Goal: Task Accomplishment & Management: Manage account settings

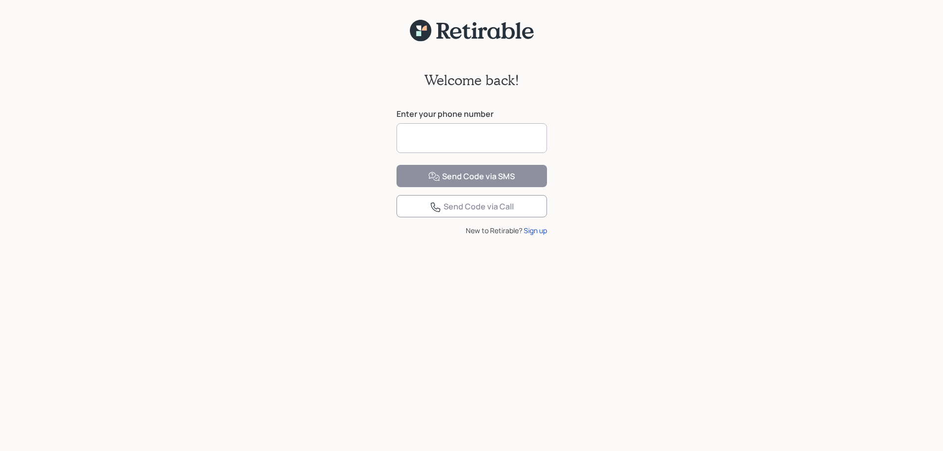
click at [426, 136] on input at bounding box center [471, 138] width 150 height 30
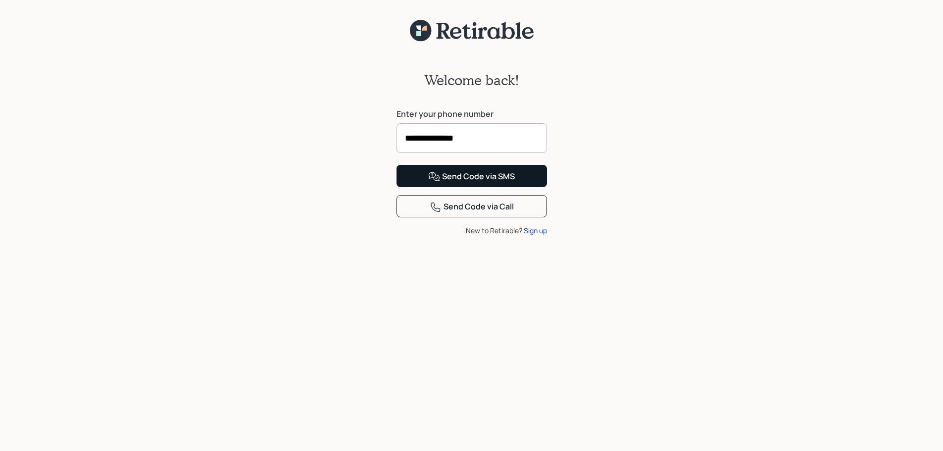
type input "**********"
click at [455, 183] on div "Send Code via SMS" at bounding box center [471, 177] width 87 height 12
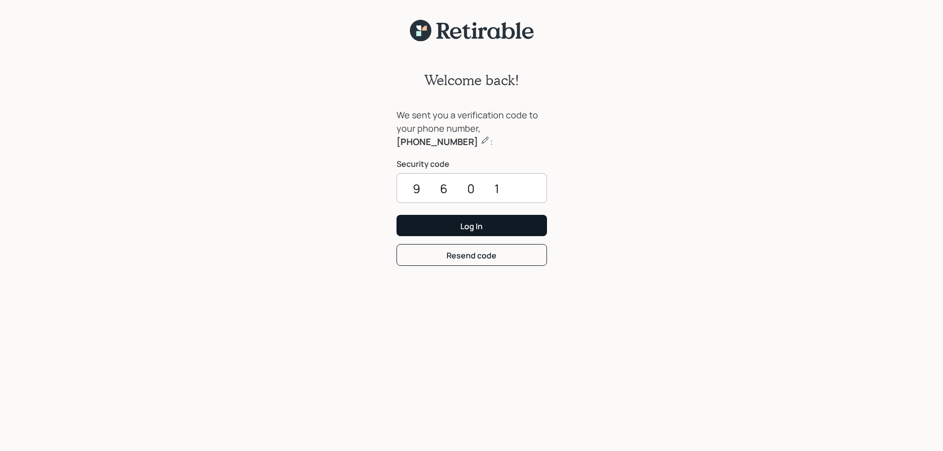
type input "9601"
click at [473, 226] on div "Log In" at bounding box center [471, 226] width 22 height 11
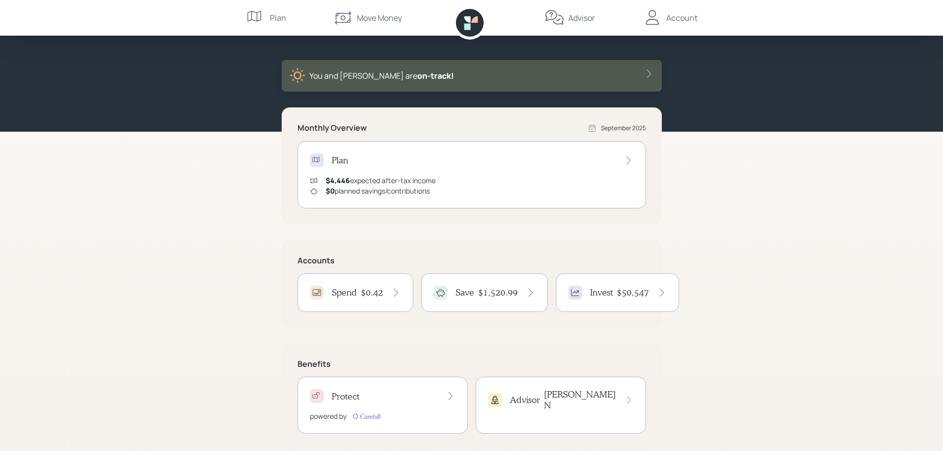
scroll to position [47, 0]
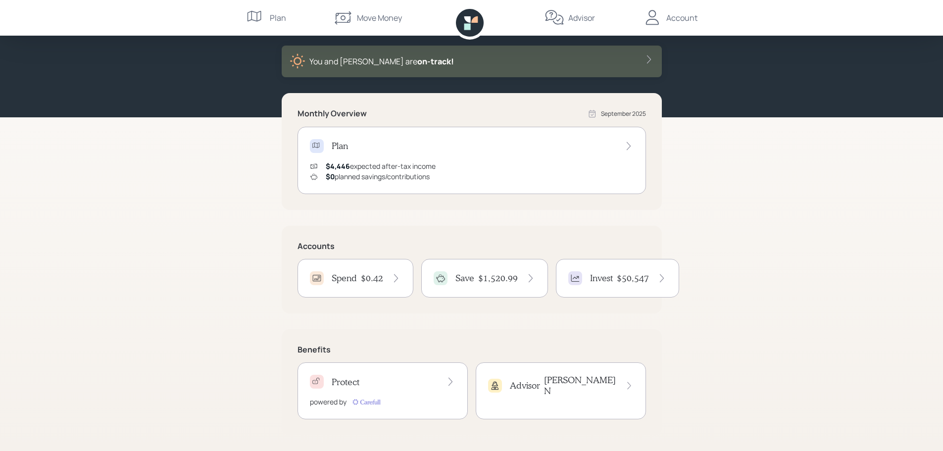
click at [631, 281] on h4 "$50,547" at bounding box center [633, 278] width 32 height 11
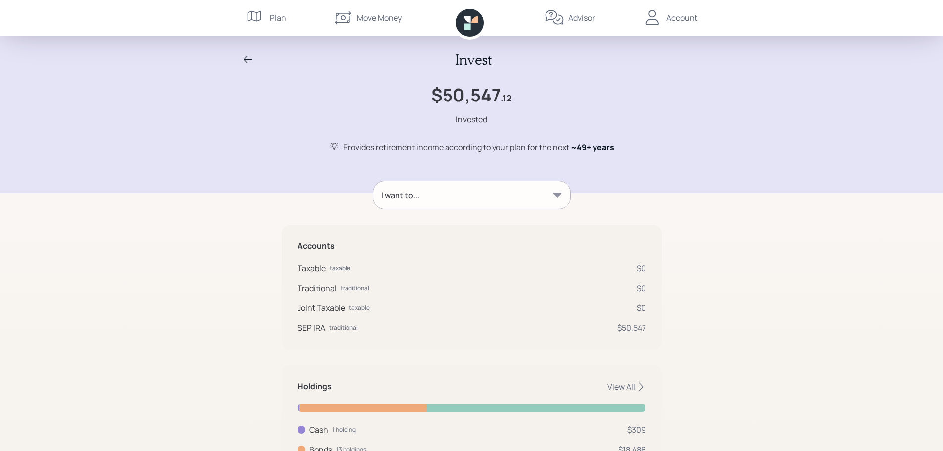
scroll to position [68, 0]
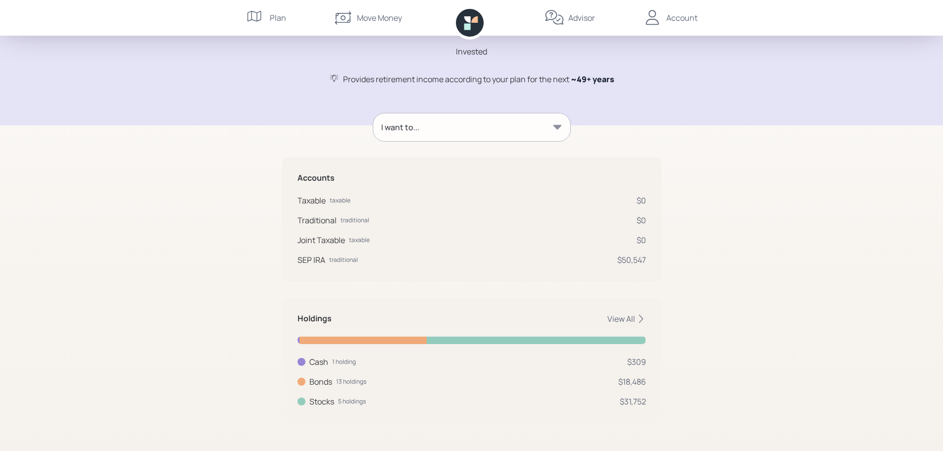
click at [270, 18] on div "Plan" at bounding box center [278, 18] width 16 height 12
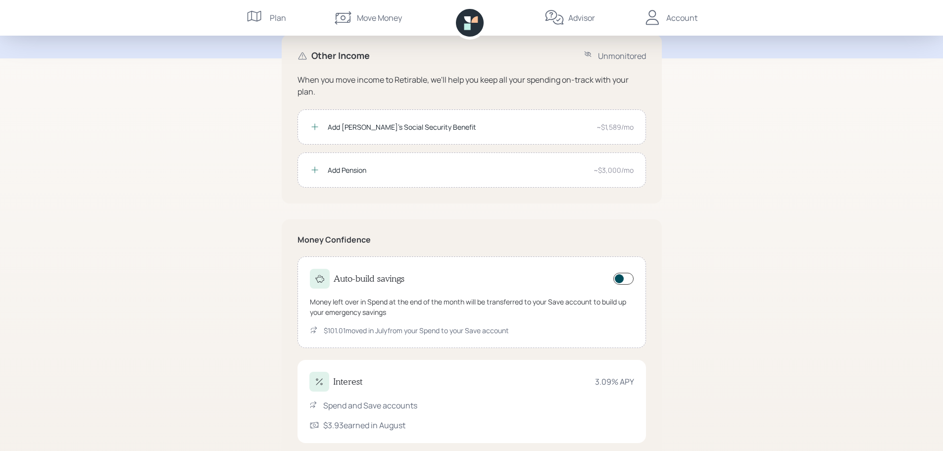
scroll to position [123, 0]
